Goal: Transaction & Acquisition: Book appointment/travel/reservation

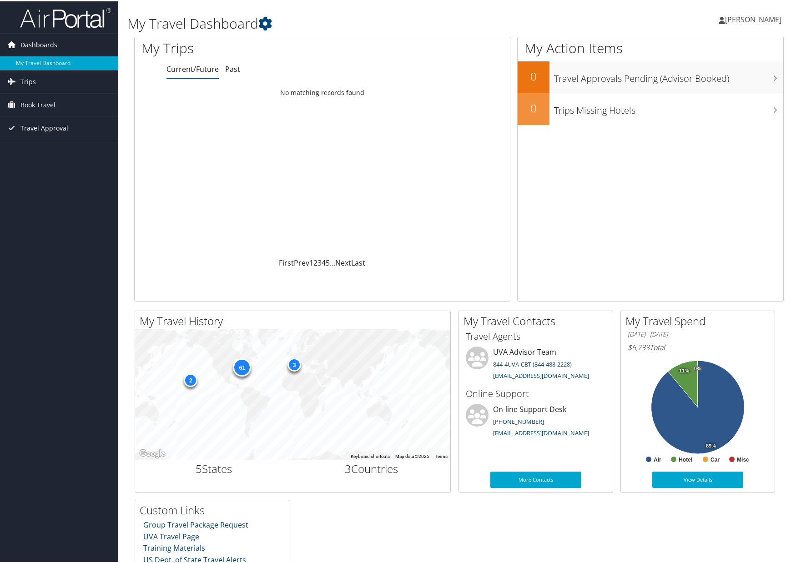
click at [60, 43] on link "Dashboards" at bounding box center [59, 43] width 118 height 23
click at [22, 80] on span "Trips" at bounding box center [27, 80] width 15 height 23
click at [33, 147] on span "Book Travel" at bounding box center [37, 144] width 35 height 23
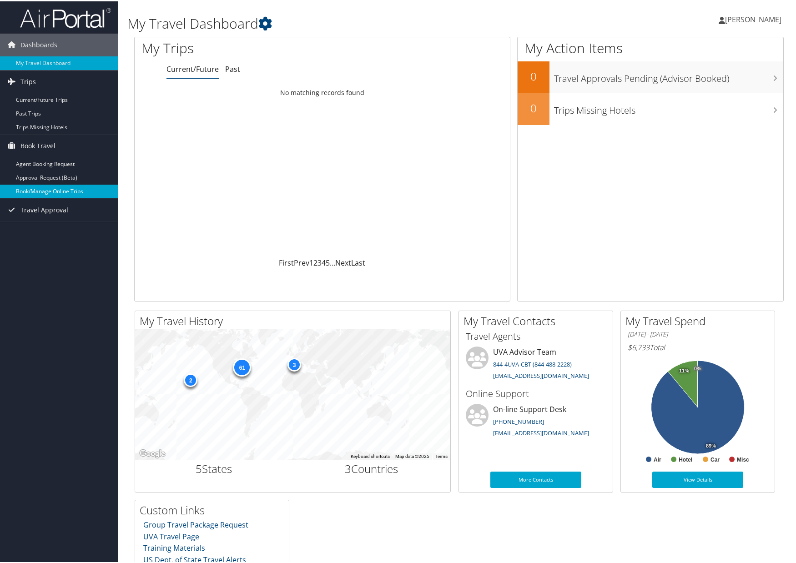
click at [56, 193] on link "Book/Manage Online Trips" at bounding box center [59, 190] width 118 height 14
